Goal: Task Accomplishment & Management: Complete application form

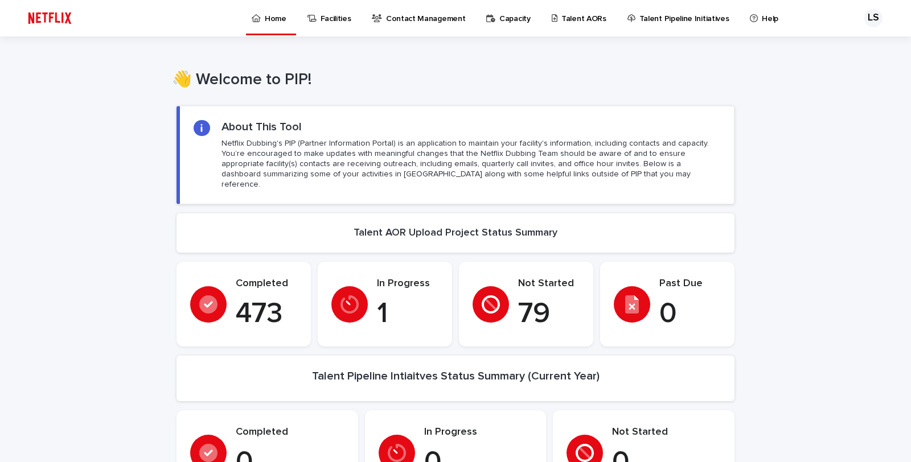
click at [565, 21] on p "Talent AORs" at bounding box center [584, 12] width 45 height 24
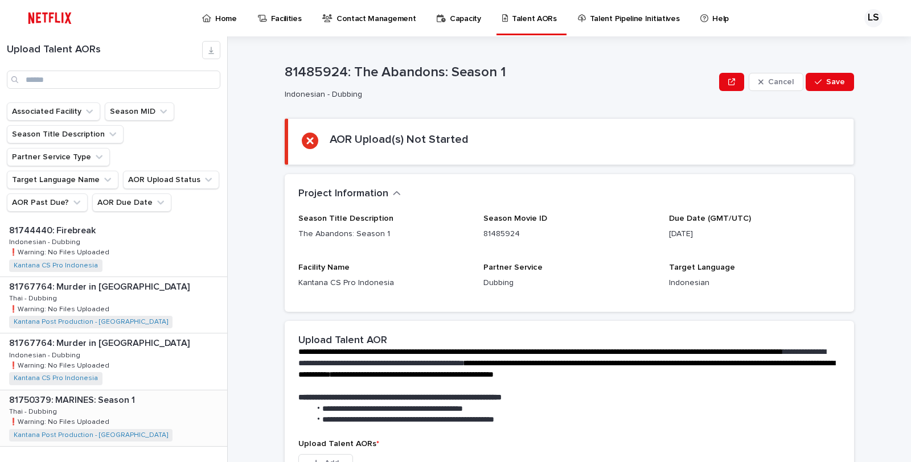
scroll to position [1240, 0]
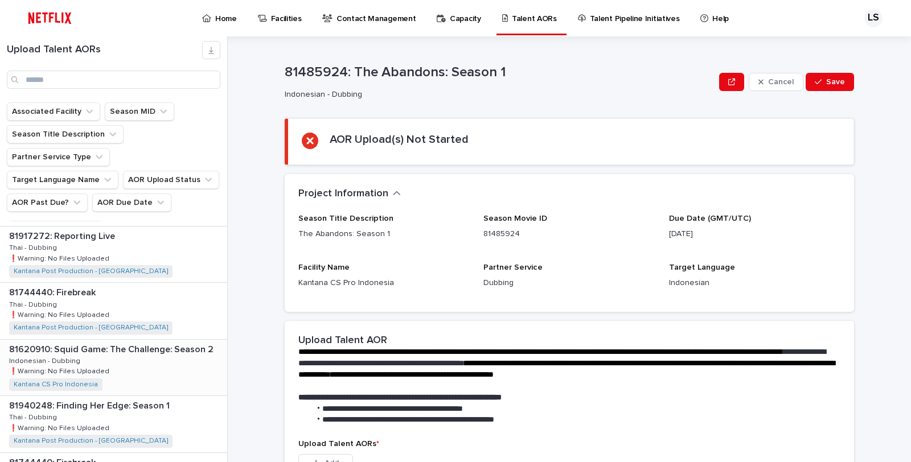
click at [148, 362] on div "81620910: Squid Game: The Challenge: Season 2 81620910: Squid Game: The Challen…" at bounding box center [113, 368] width 227 height 56
drag, startPoint x: 742, startPoint y: 226, endPoint x: 617, endPoint y: 235, distance: 125.7
click at [617, 235] on div "Season Title Description Squid Game: The Challenge: Season 2 Season Movie ID 81…" at bounding box center [569, 256] width 542 height 84
click at [600, 262] on div "Season Title Description Squid Game: The Challenge: Season 2 Season Movie ID 81…" at bounding box center [569, 256] width 542 height 84
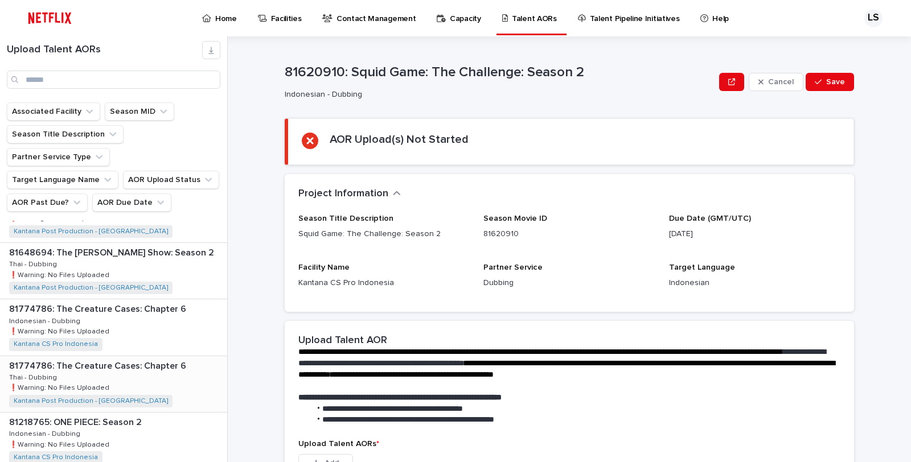
scroll to position [312, 0]
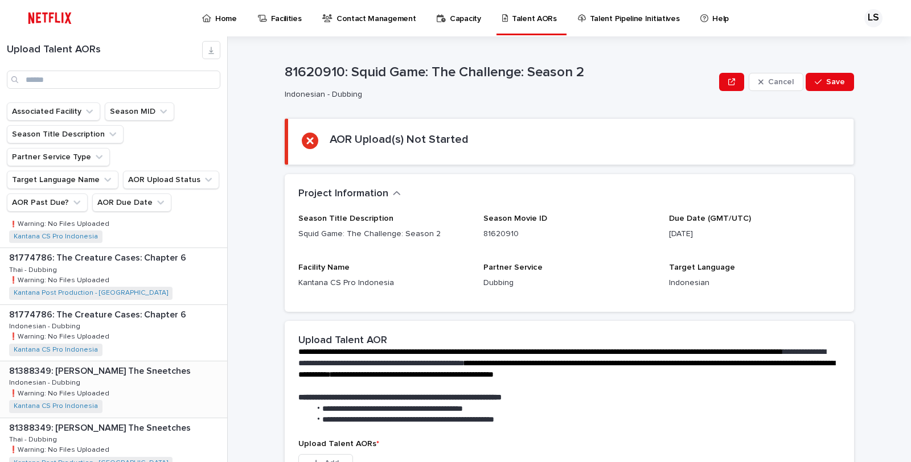
click at [148, 362] on div "81388349: [PERSON_NAME] The Sneetches 81388349: [PERSON_NAME] The Sneetches Ind…" at bounding box center [113, 390] width 227 height 56
click at [157, 425] on div "81388349: [PERSON_NAME] The Sneetches 81388349: [PERSON_NAME] The Sneetches Tha…" at bounding box center [113, 447] width 227 height 56
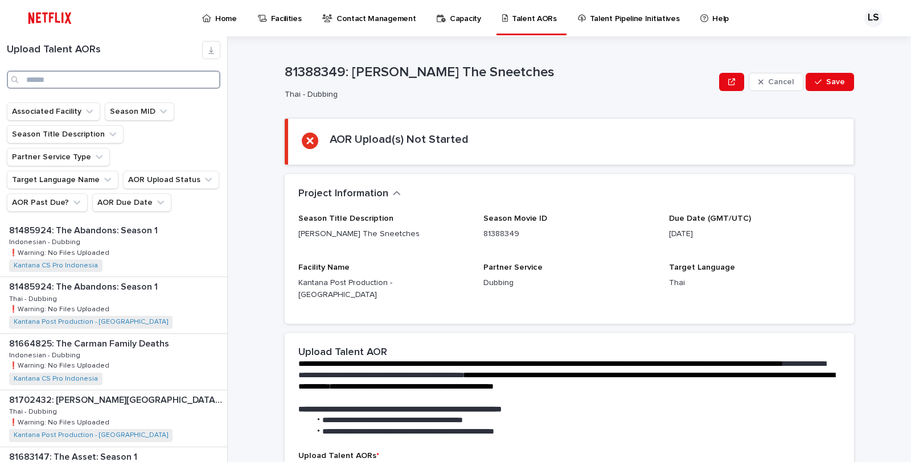
click at [58, 82] on input "Search" at bounding box center [114, 80] width 214 height 18
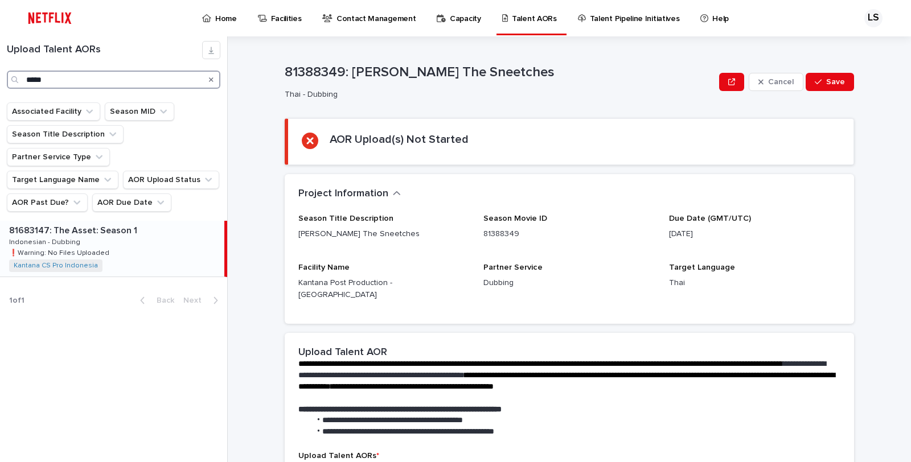
type input "*****"
click at [128, 229] on div "81683147: The Asset: Season 1 81683147: The Asset: Season 1 Indonesian - Dubbin…" at bounding box center [112, 249] width 224 height 56
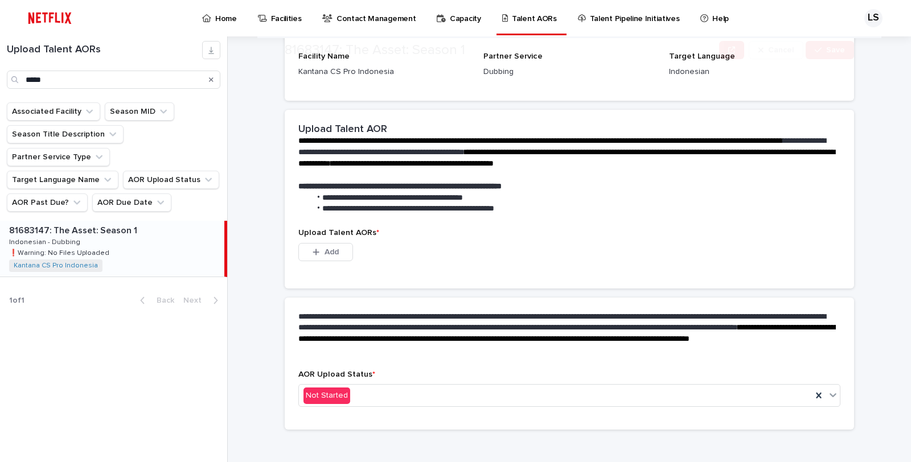
scroll to position [220, 0]
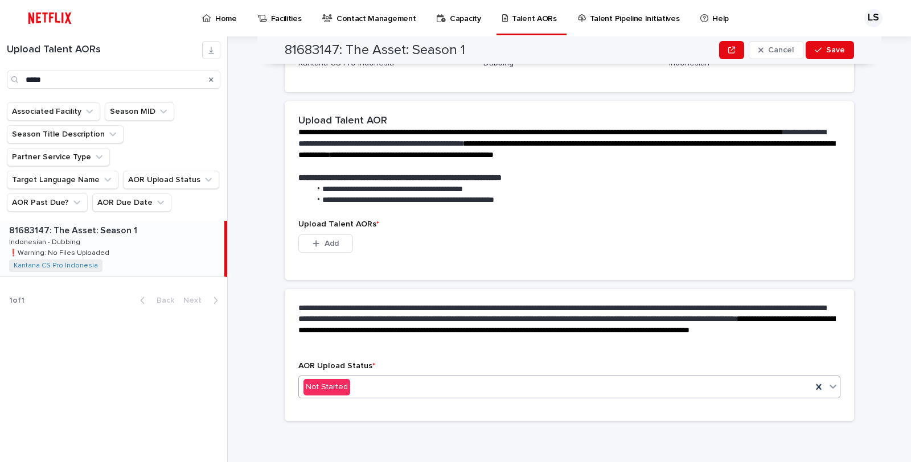
click at [365, 384] on div "Not Started" at bounding box center [555, 387] width 513 height 19
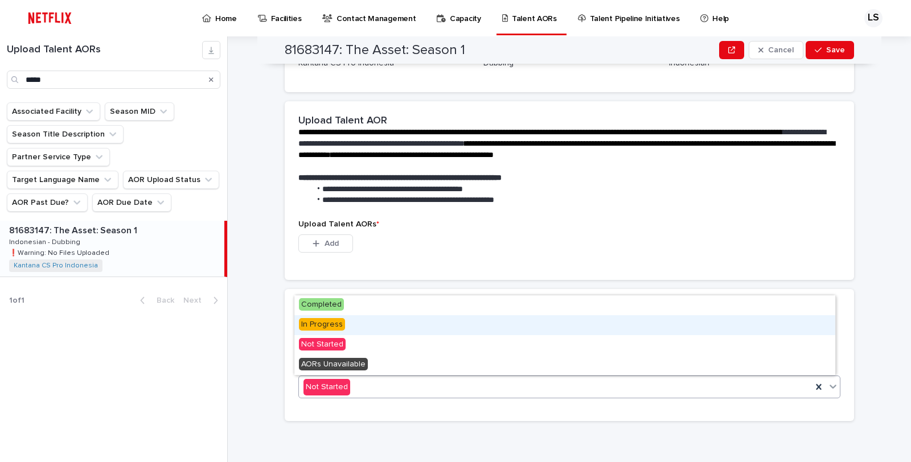
click at [365, 326] on div "In Progress" at bounding box center [564, 326] width 541 height 20
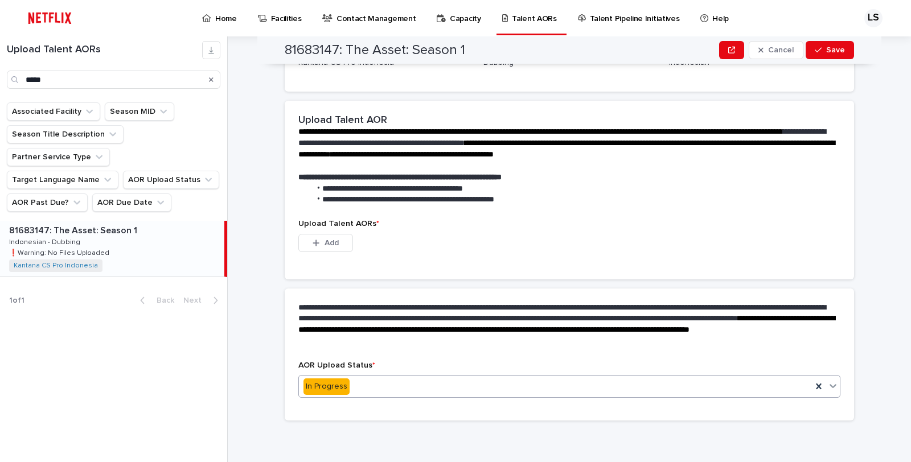
scroll to position [164, 0]
click at [487, 224] on p "Upload Talent AORs *" at bounding box center [569, 225] width 542 height 10
click at [330, 245] on span "Add" at bounding box center [332, 244] width 14 height 8
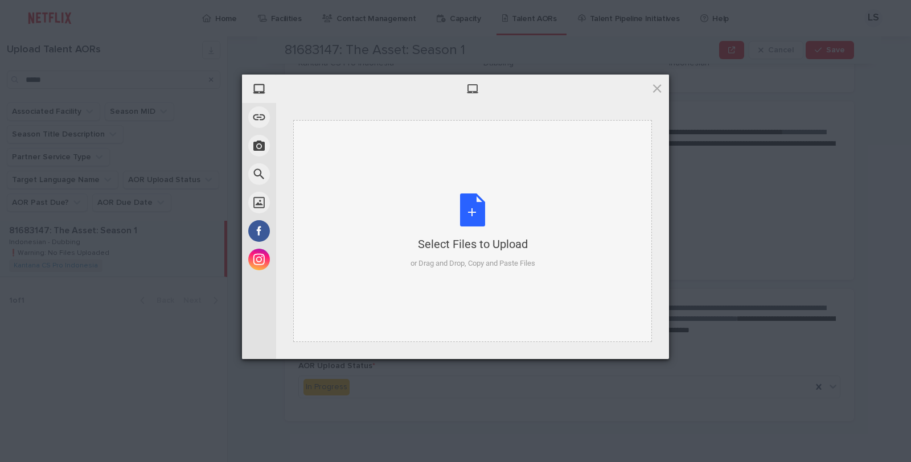
click at [456, 215] on div "Select Files to Upload or Drag and Drop, Copy and Paste Files" at bounding box center [473, 232] width 125 height 76
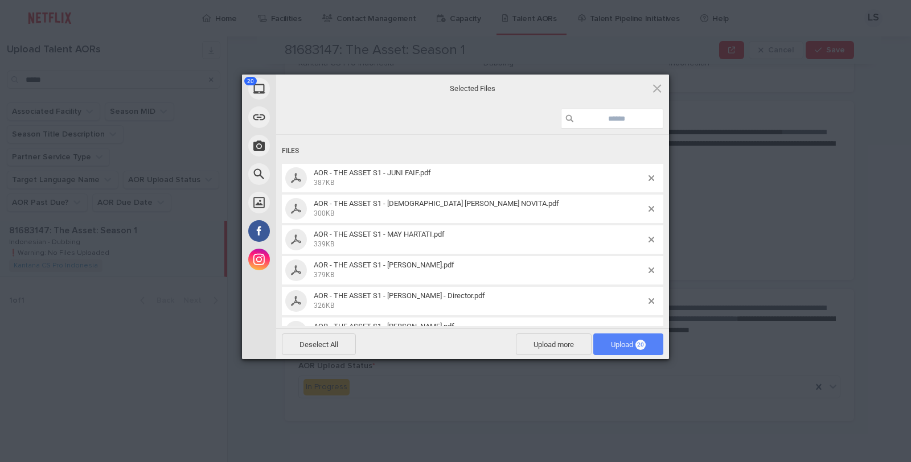
click at [621, 348] on span "Upload 20" at bounding box center [628, 345] width 35 height 9
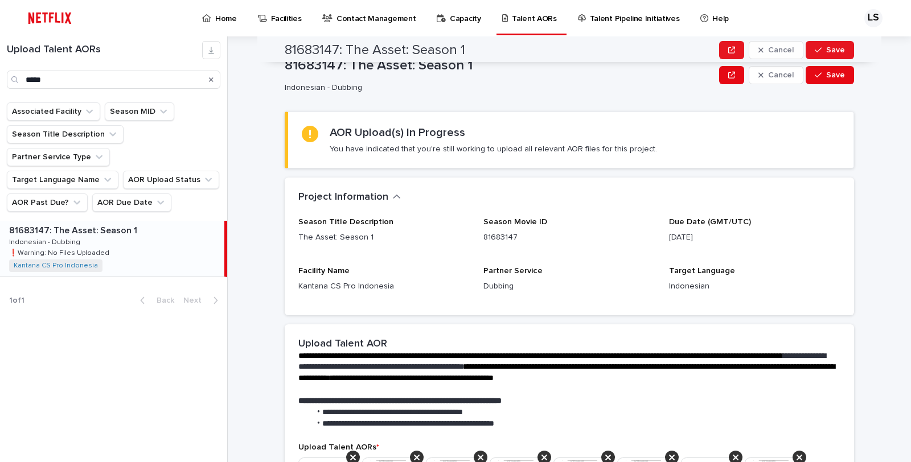
scroll to position [0, 0]
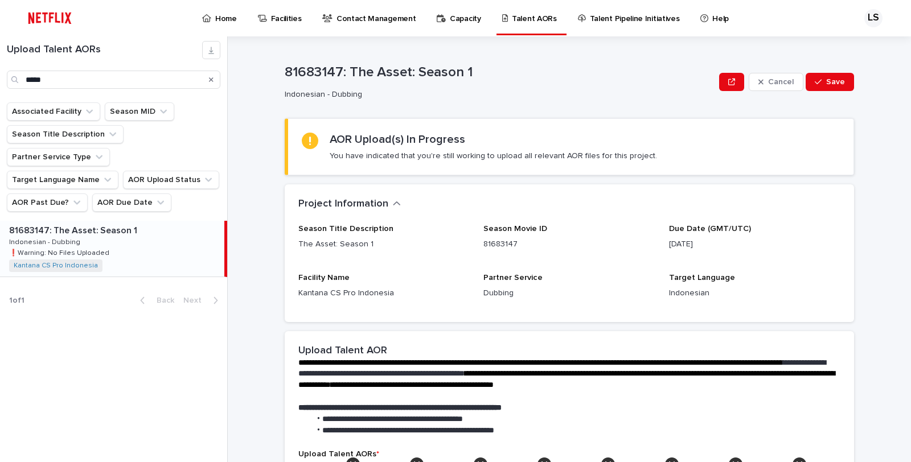
drag, startPoint x: 679, startPoint y: 242, endPoint x: 736, endPoint y: 243, distance: 57.0
click at [736, 243] on p "[DATE]" at bounding box center [754, 245] width 171 height 12
click at [737, 243] on p "[DATE]" at bounding box center [754, 245] width 171 height 12
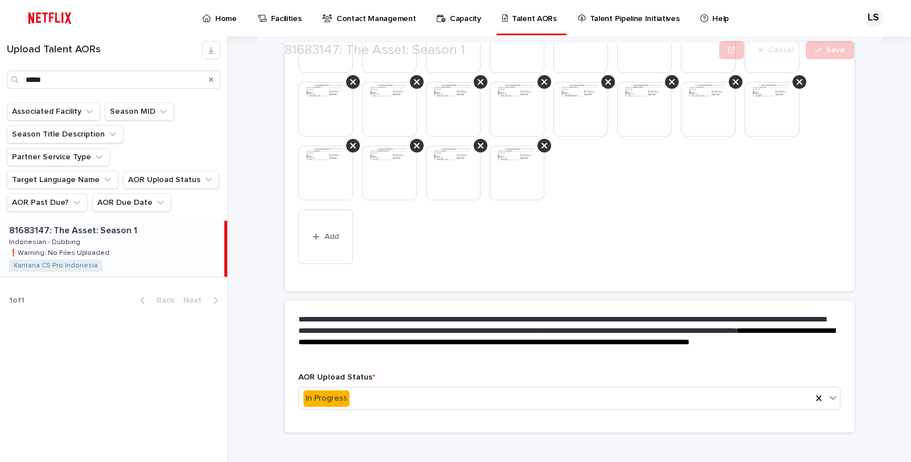
scroll to position [458, 0]
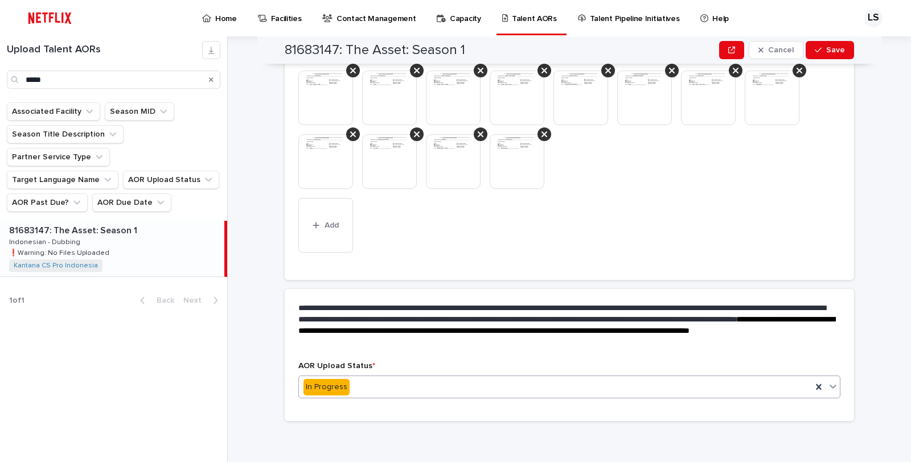
click at [460, 386] on div "In Progress" at bounding box center [555, 387] width 513 height 19
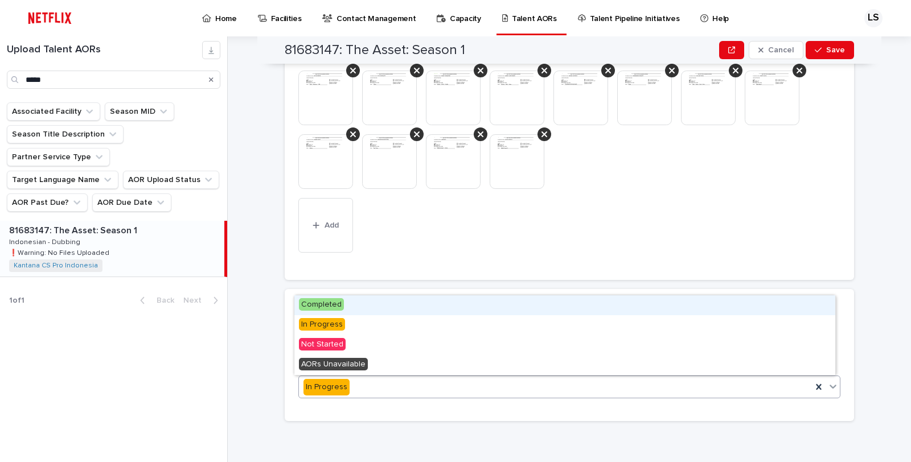
click at [332, 306] on span "Completed" at bounding box center [321, 304] width 45 height 13
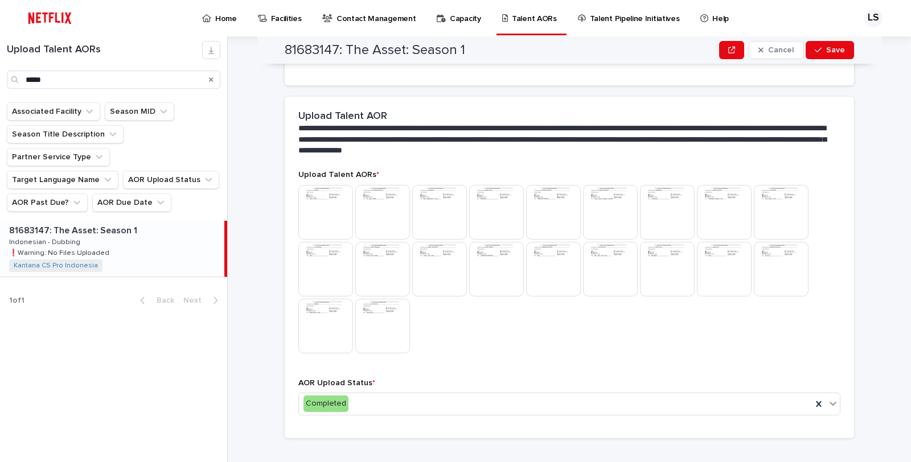
scroll to position [252, 0]
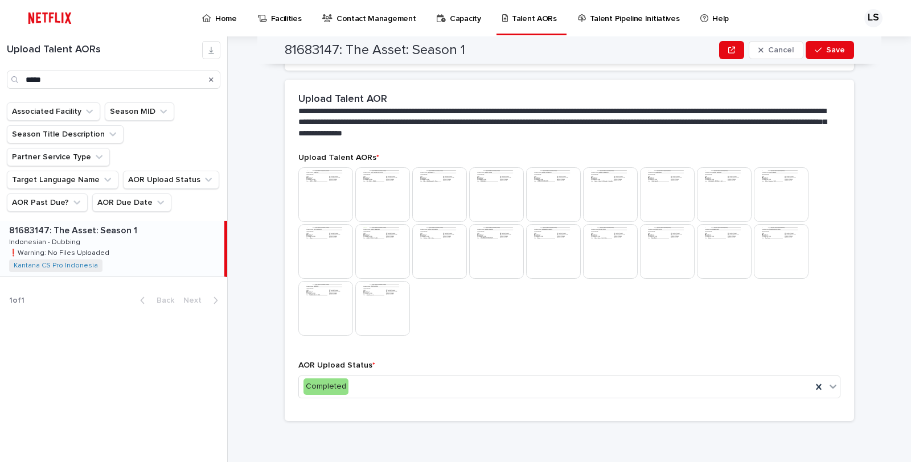
click at [519, 333] on div at bounding box center [569, 252] width 542 height 171
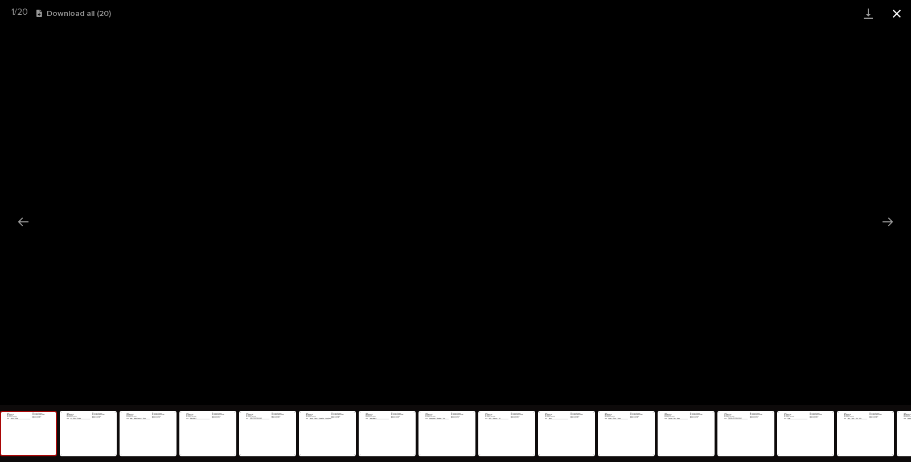
click at [892, 13] on button "Close gallery" at bounding box center [897, 13] width 28 height 27
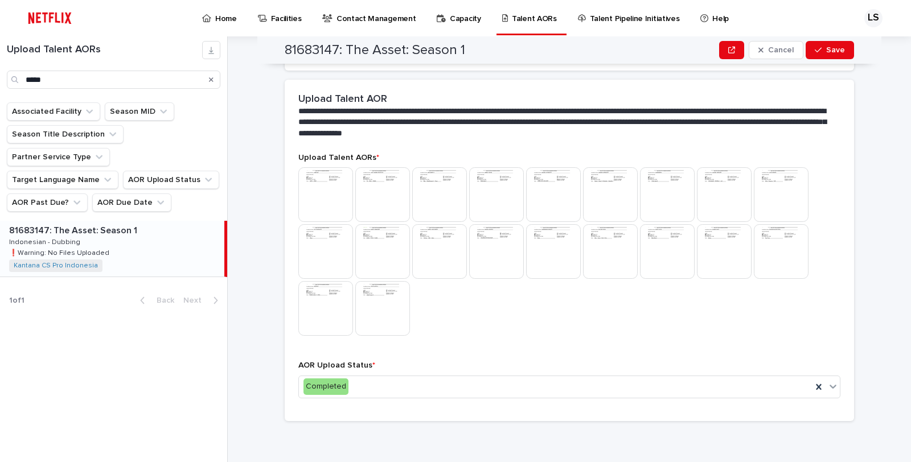
click at [316, 205] on img at bounding box center [325, 194] width 55 height 55
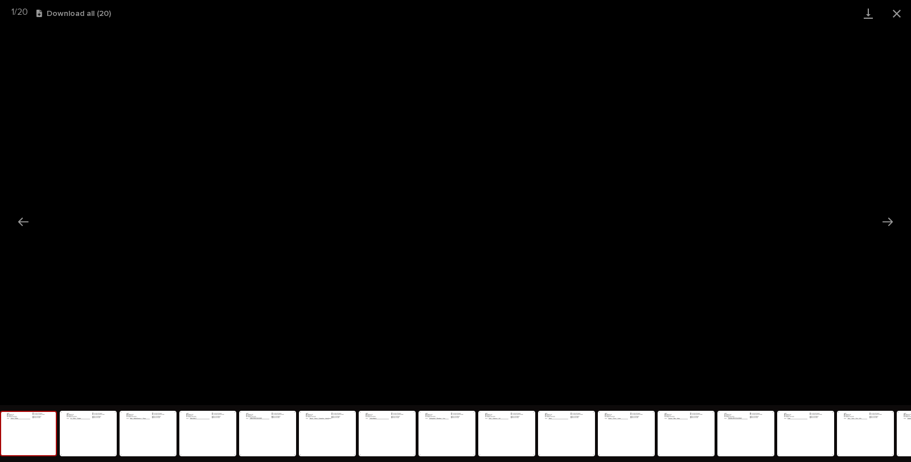
click at [28, 445] on img at bounding box center [28, 433] width 55 height 43
click at [68, 444] on img at bounding box center [88, 433] width 55 height 43
click at [891, 17] on button "Close gallery" at bounding box center [897, 13] width 28 height 27
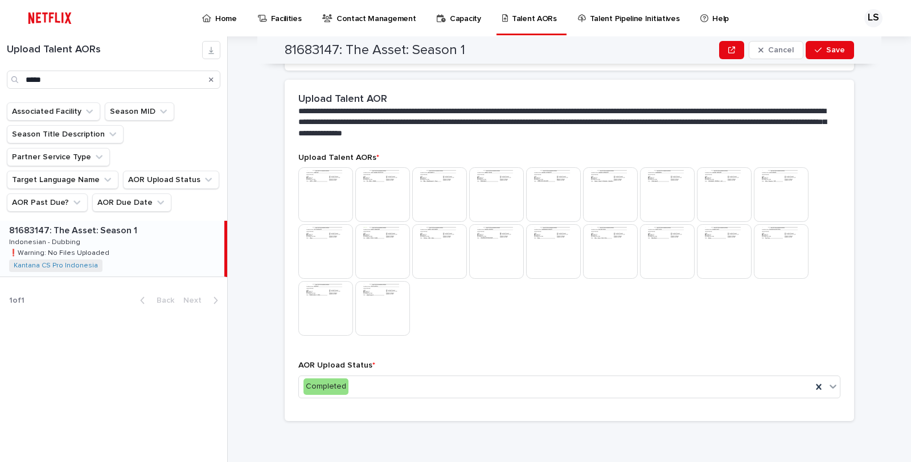
scroll to position [0, 0]
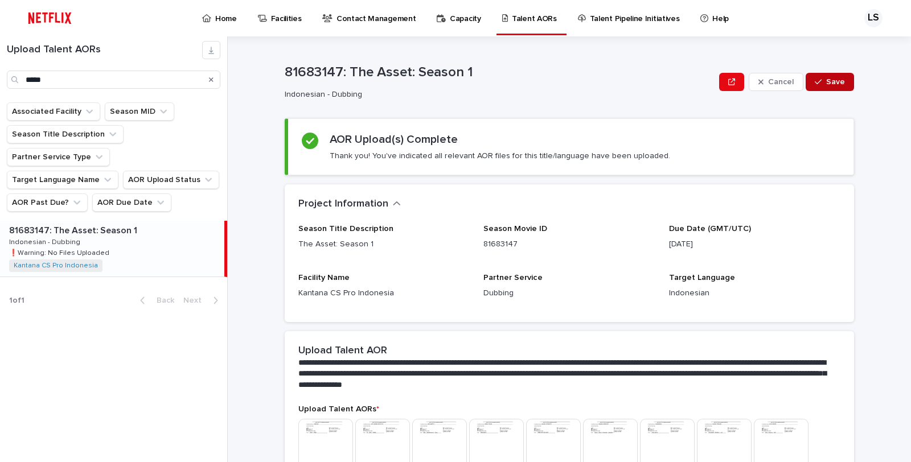
click at [833, 84] on span "Save" at bounding box center [835, 82] width 19 height 8
click at [901, 234] on div "**********" at bounding box center [576, 249] width 670 height 426
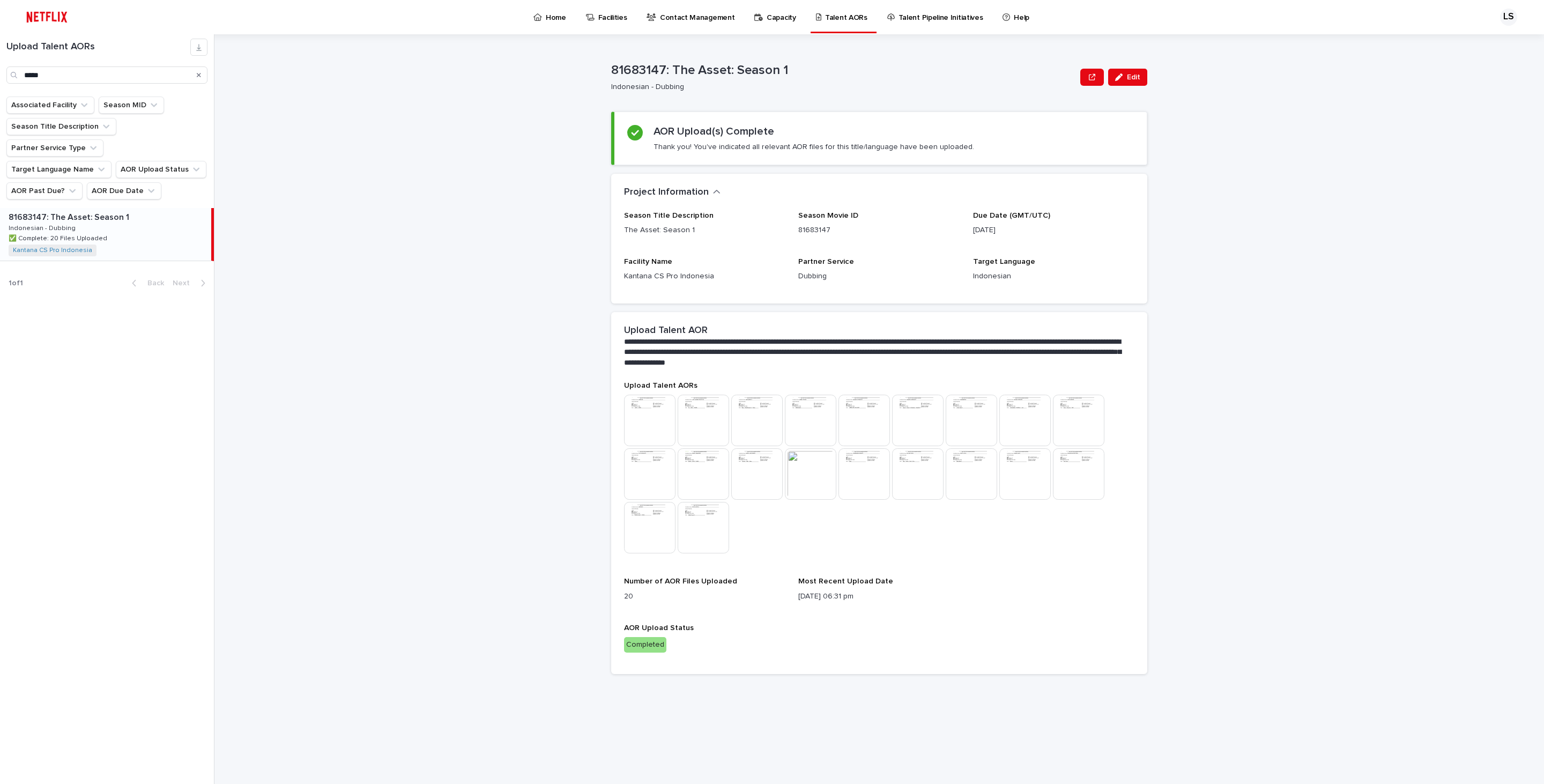
click at [858, 370] on div "**********" at bounding box center [885, 408] width 1317 height 749
click at [858, 435] on div "**********" at bounding box center [885, 408] width 1317 height 749
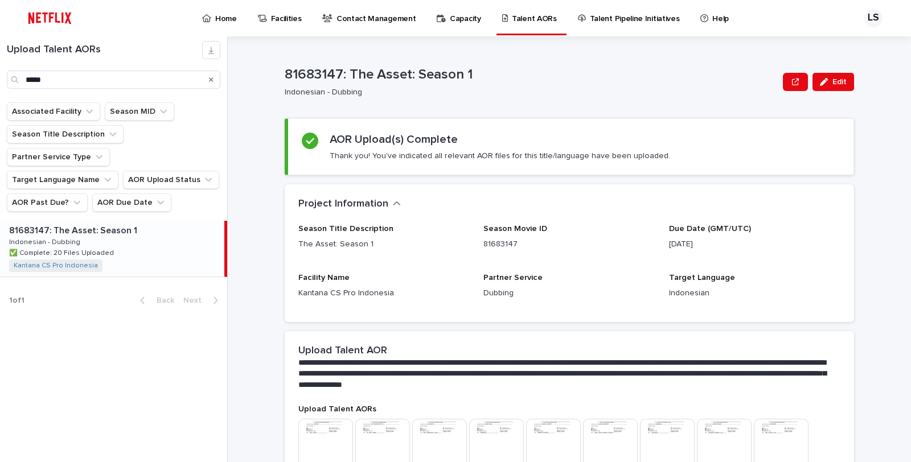
click at [154, 338] on div "Upload Talent AORs ***** Associated Facility Season MID Season Title Descriptio…" at bounding box center [114, 249] width 228 height 426
click at [468, 89] on p "Indonesian - Dubbing" at bounding box center [529, 93] width 489 height 10
click at [473, 232] on div "Season Title Description The Asset: Season 1 Season Movie ID 81683147 Due Date …" at bounding box center [569, 266] width 542 height 84
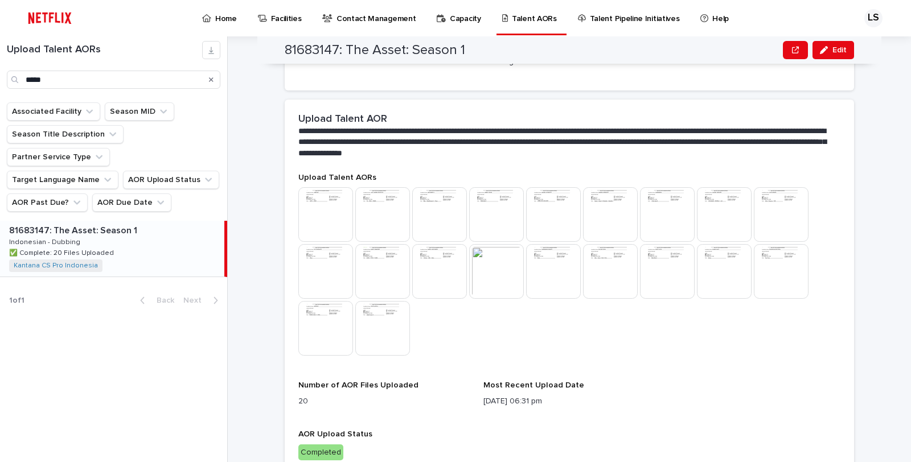
scroll to position [294, 0]
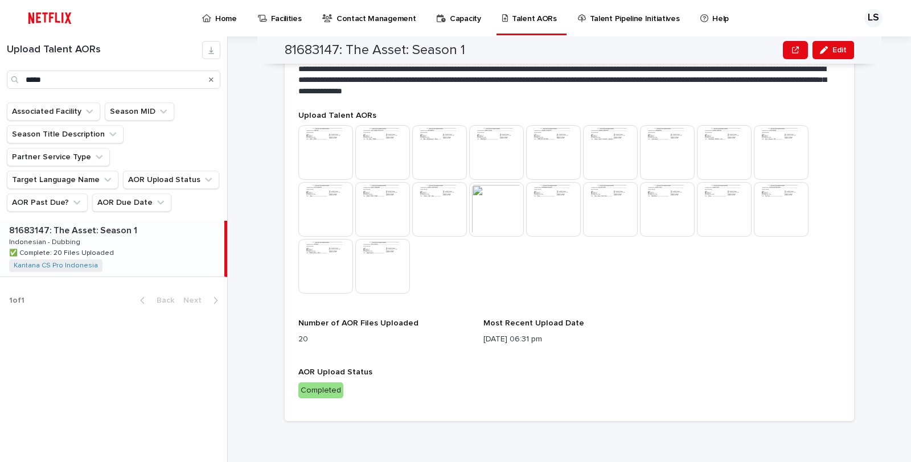
click at [110, 232] on div "81683147: The Asset: Season 1 81683147: The Asset: Season 1 Indonesian - Dubbin…" at bounding box center [112, 249] width 224 height 56
